Goal: Task Accomplishment & Management: Use online tool/utility

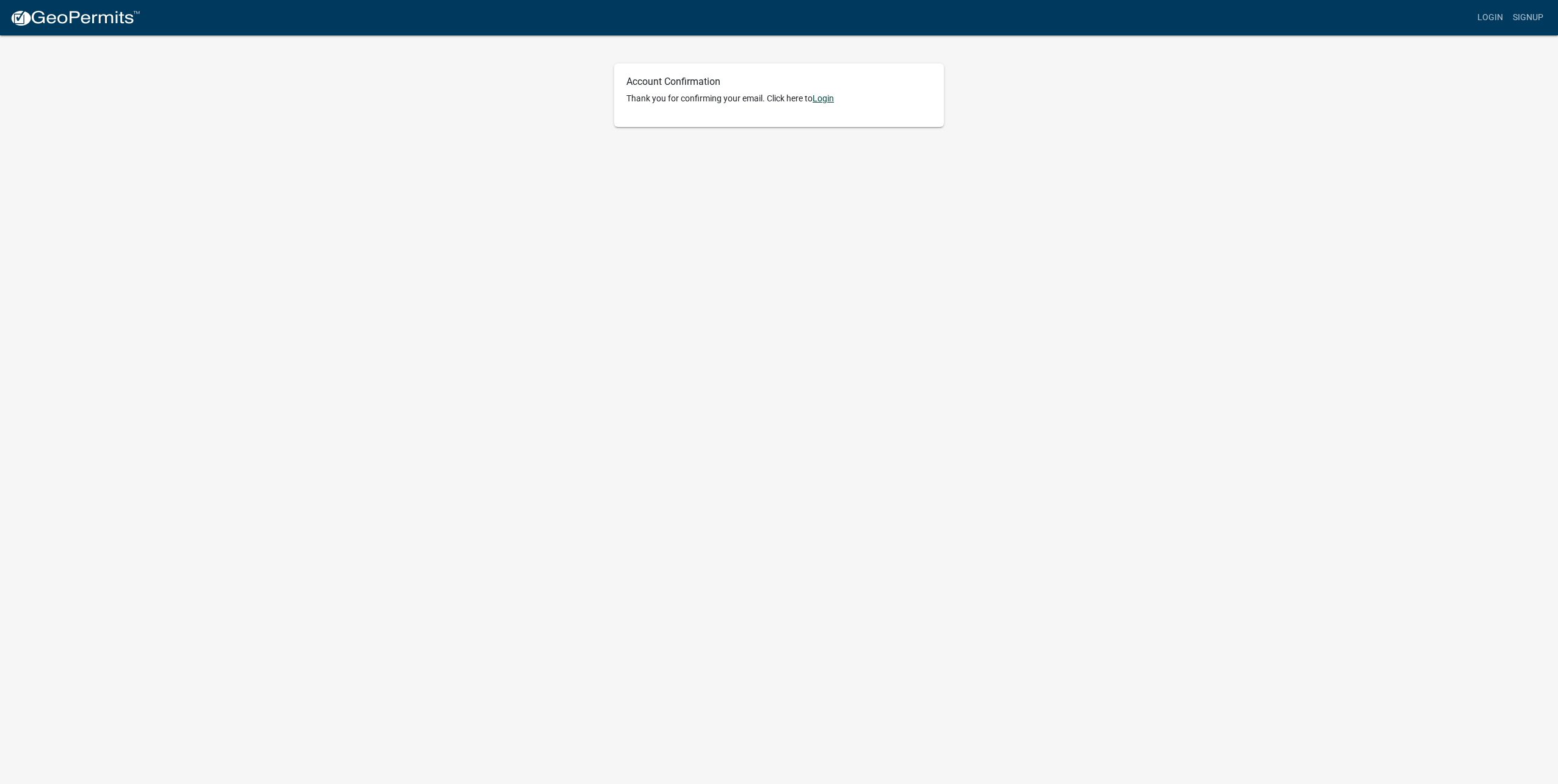
click at [834, 102] on link "Login" at bounding box center [823, 98] width 21 height 10
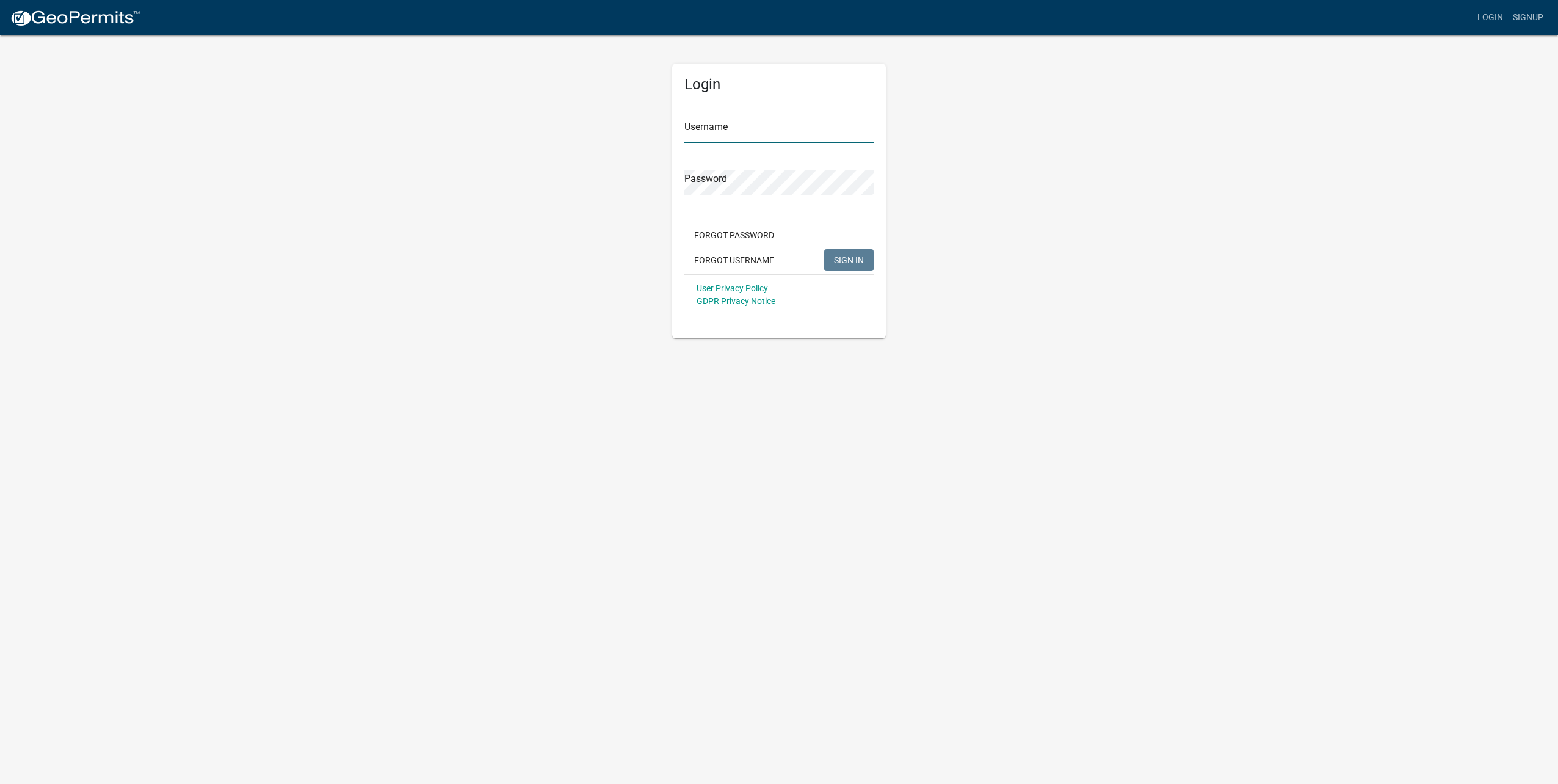
type input "[EMAIL_ADDRESS][DOMAIN_NAME]"
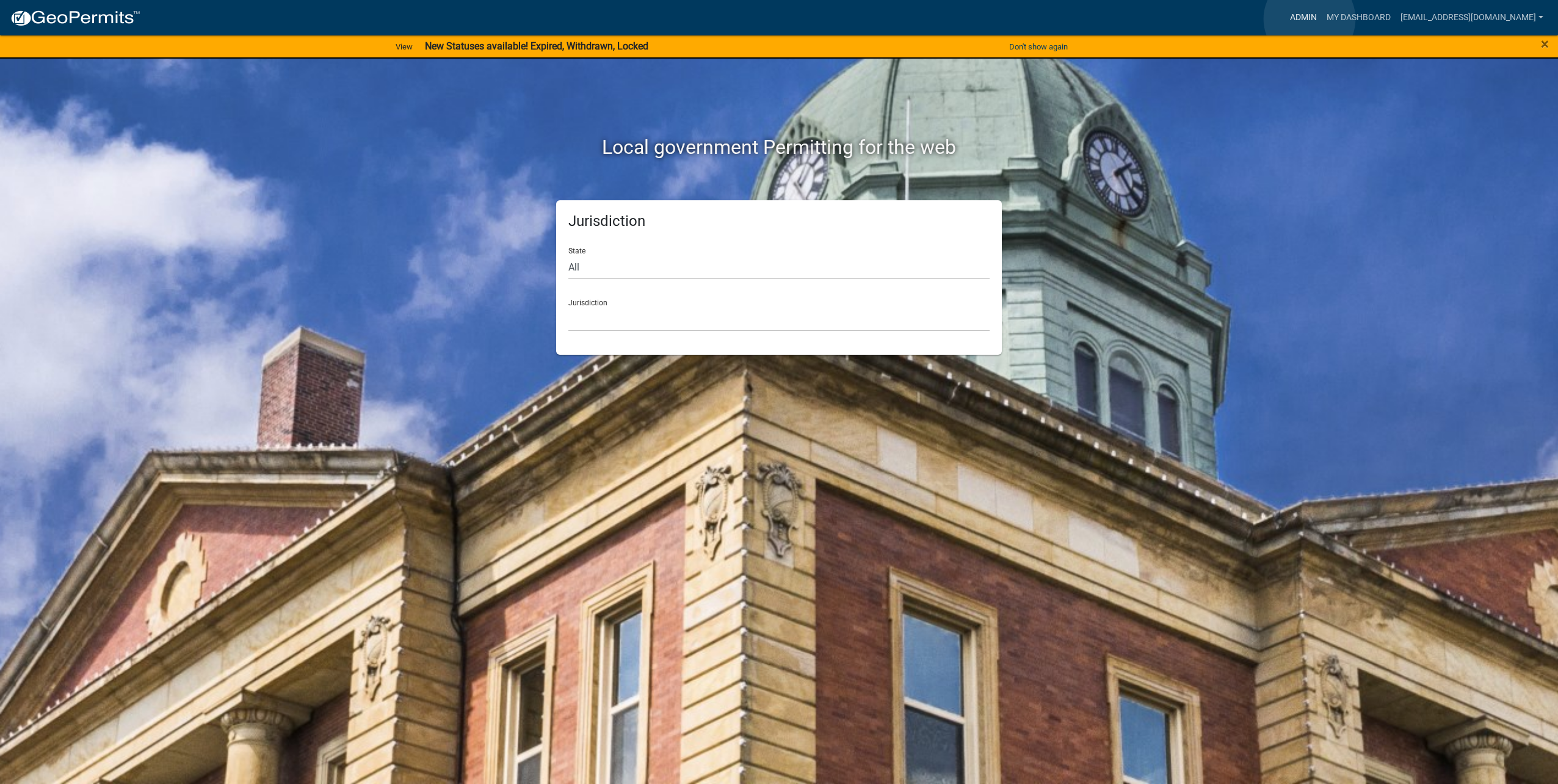
click at [1309, 19] on link "Admin" at bounding box center [1303, 18] width 37 height 23
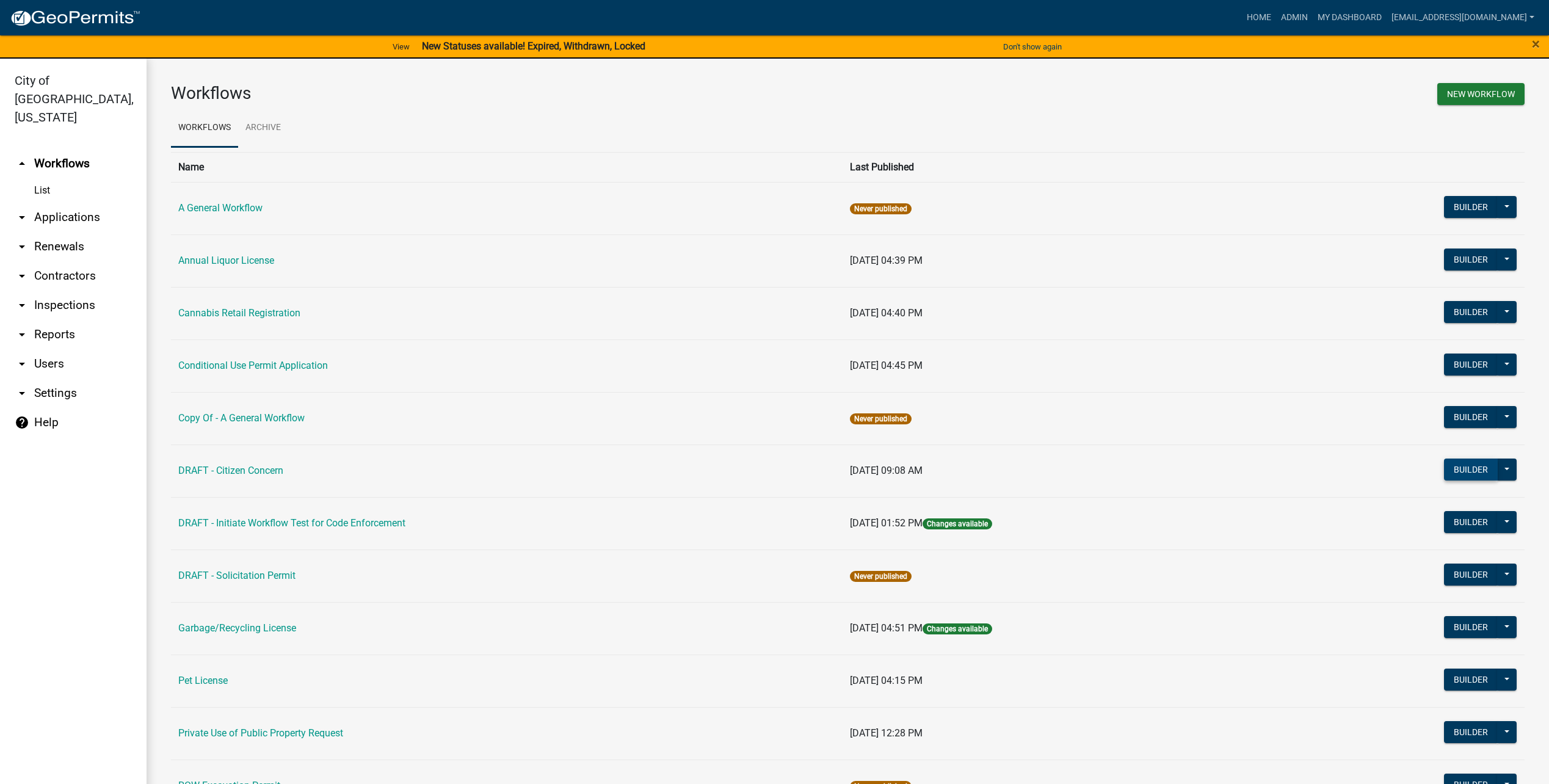
click at [1453, 465] on button "Builder" at bounding box center [1471, 469] width 54 height 22
